Goal: Transaction & Acquisition: Purchase product/service

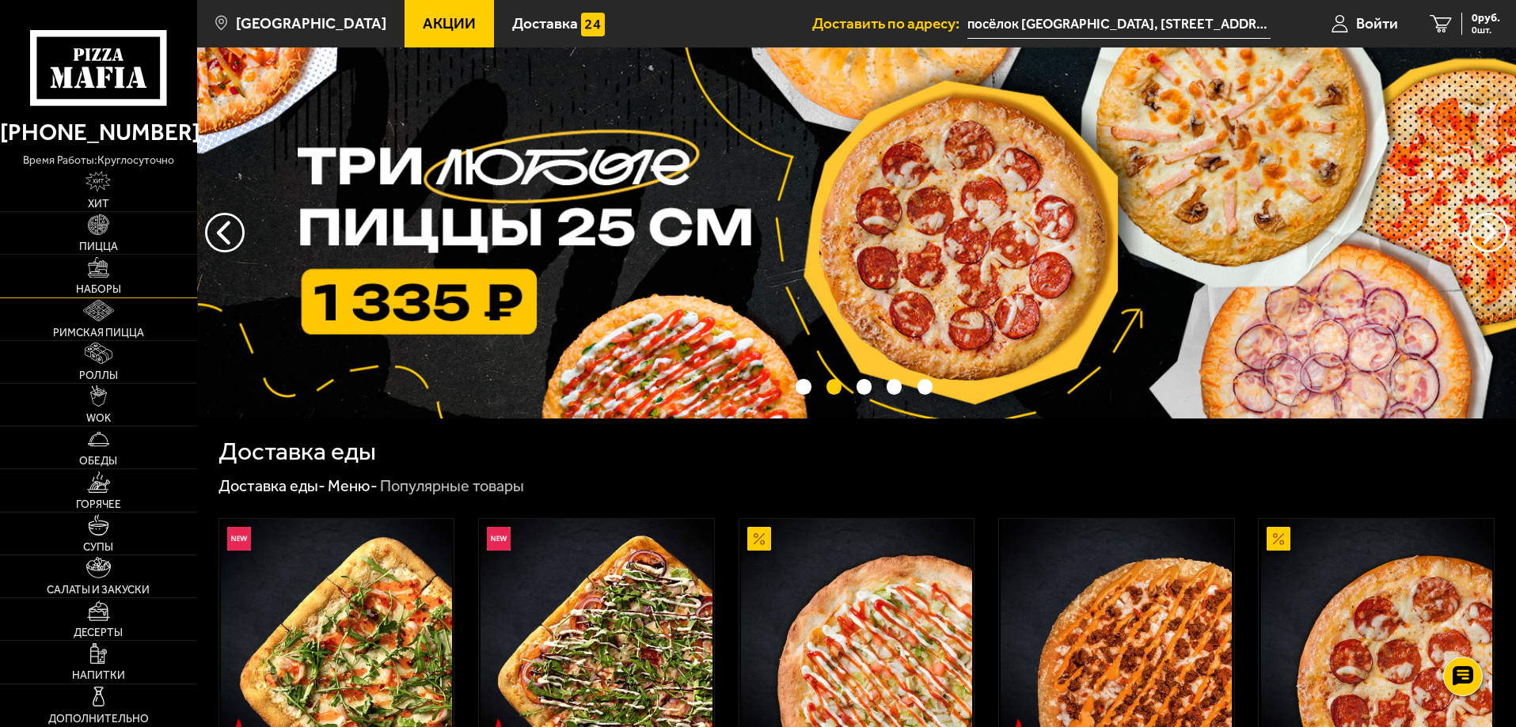
click at [109, 294] on span "Наборы" at bounding box center [98, 289] width 45 height 11
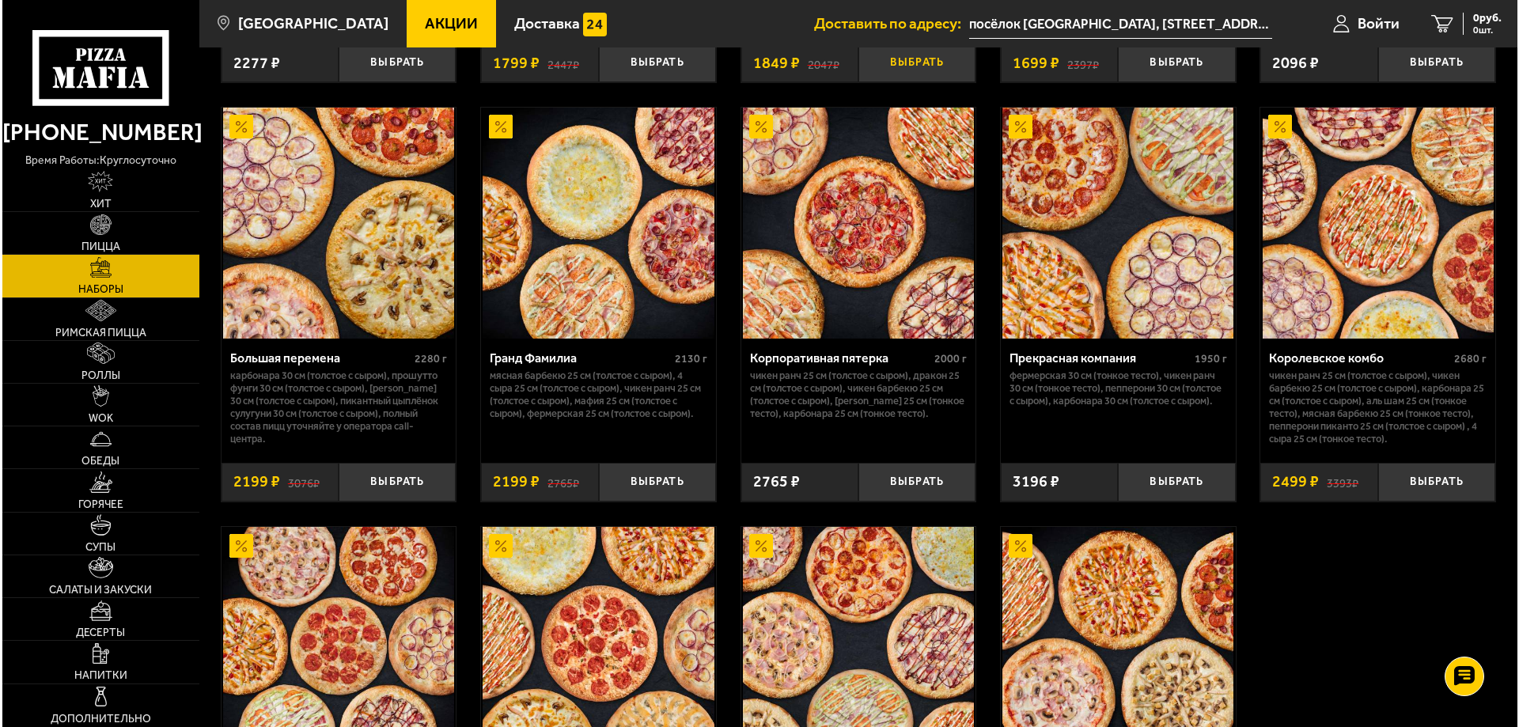
scroll to position [2058, 0]
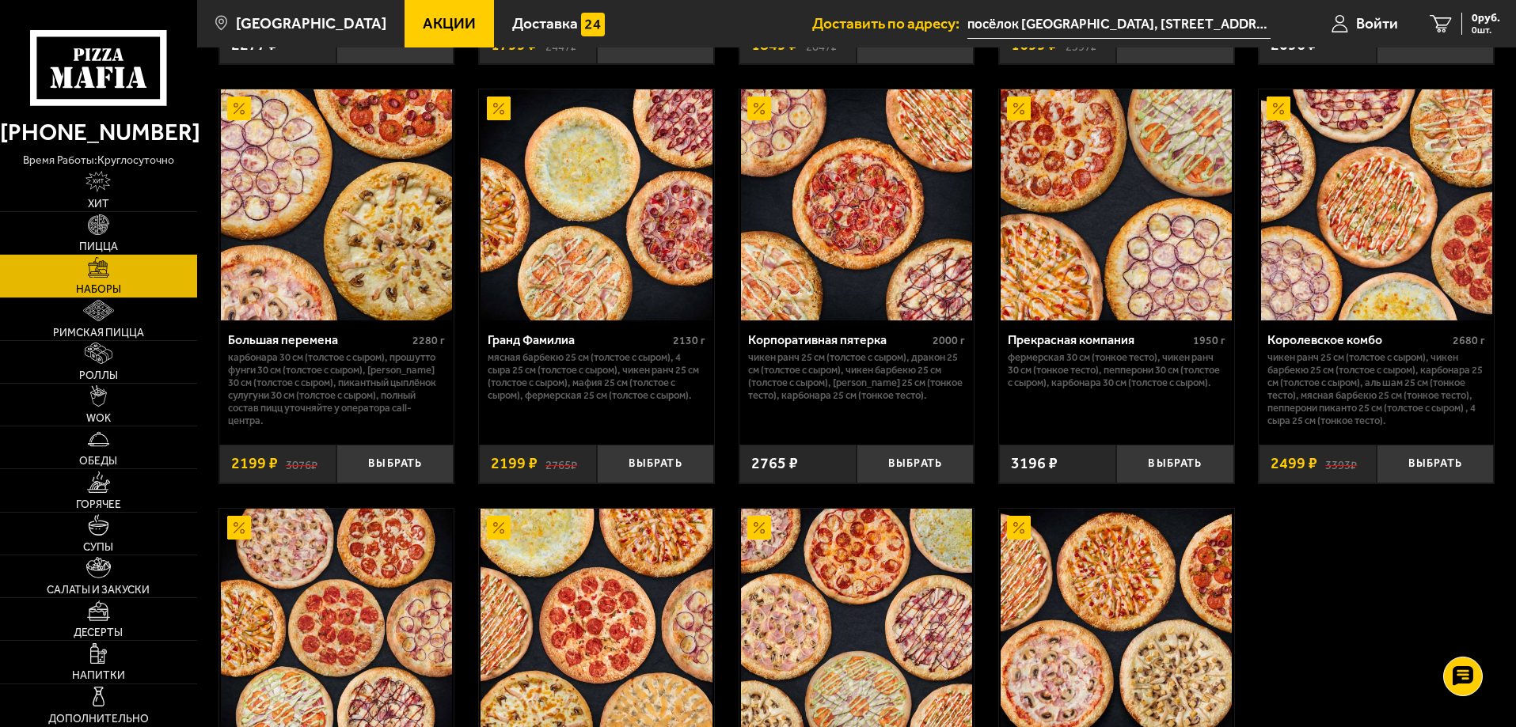
click at [1050, 373] on p "Фермерская 30 см (тонкое тесто), Чикен Ранч 30 см (тонкое тесто), Пепперони 30 …" at bounding box center [1116, 370] width 218 height 38
click at [1056, 383] on p "Фермерская 30 см (тонкое тесто), Чикен Ранч 30 см (тонкое тесто), Пепперони 30 …" at bounding box center [1116, 370] width 218 height 38
click at [1055, 247] on img at bounding box center [1115, 204] width 231 height 231
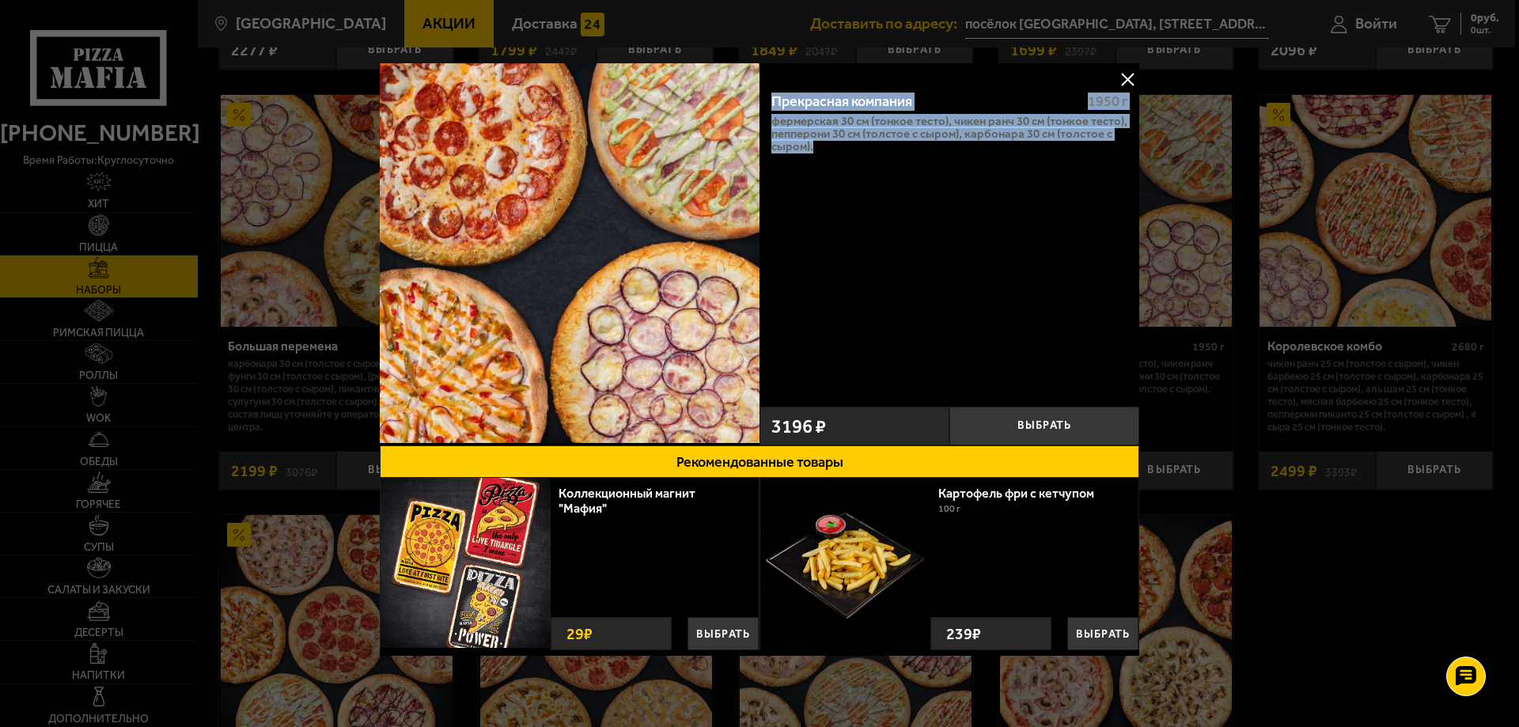
drag, startPoint x: 772, startPoint y: 94, endPoint x: 827, endPoint y: 157, distance: 83.5
click at [827, 157] on div "Прекрасная компания 1950 г Фермерская 30 см (тонкое тесто), Чикен Ранч 30 см (т…" at bounding box center [950, 239] width 380 height 320
copy div "Прекрасная компания 1950 г Фермерская 30 см (тонкое тесто), Чикен Ранч 30 см (т…"
